Goal: Navigation & Orientation: Find specific page/section

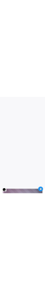
scroll to position [17, 0]
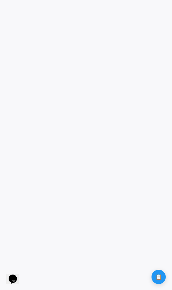
scroll to position [2, 0]
